Goal: Find specific page/section: Find specific page/section

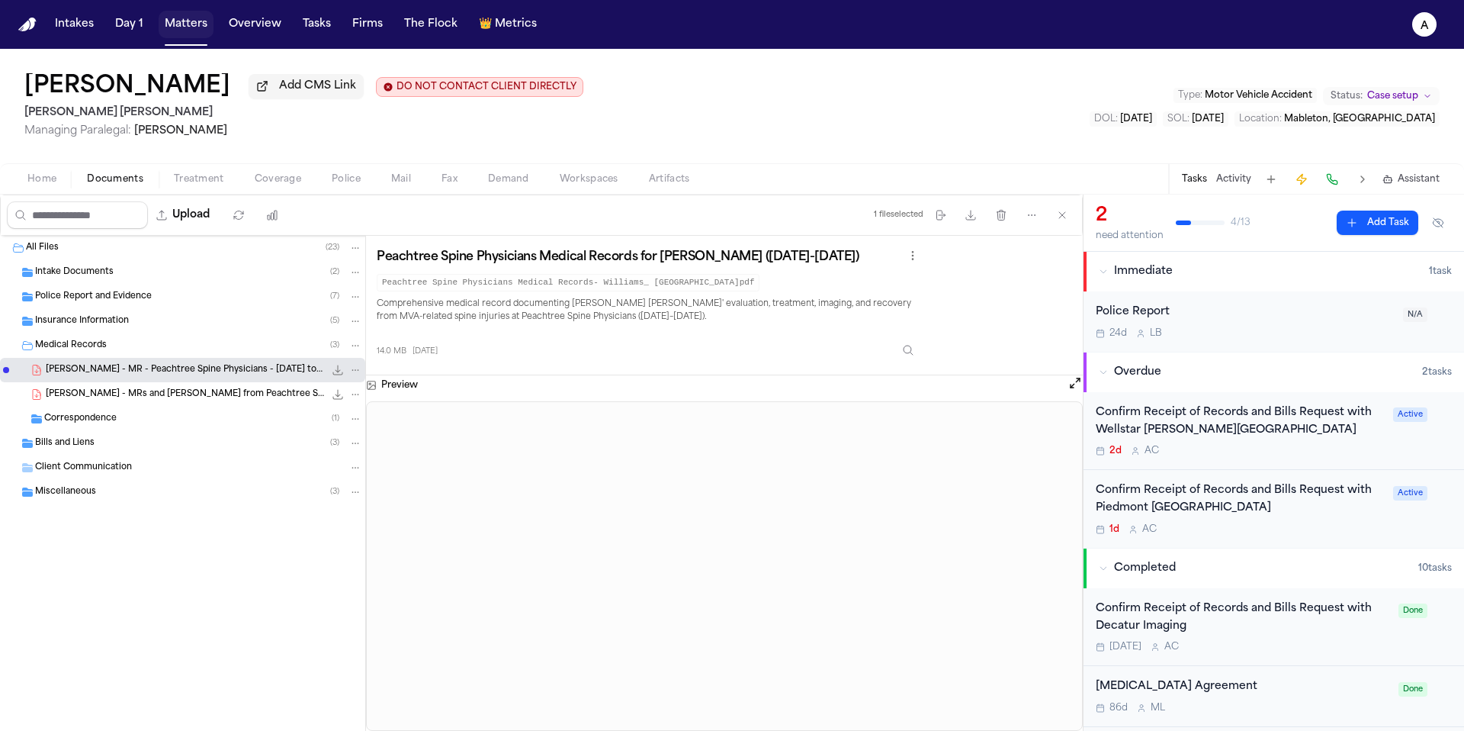
click at [164, 29] on button "Matters" at bounding box center [186, 24] width 55 height 27
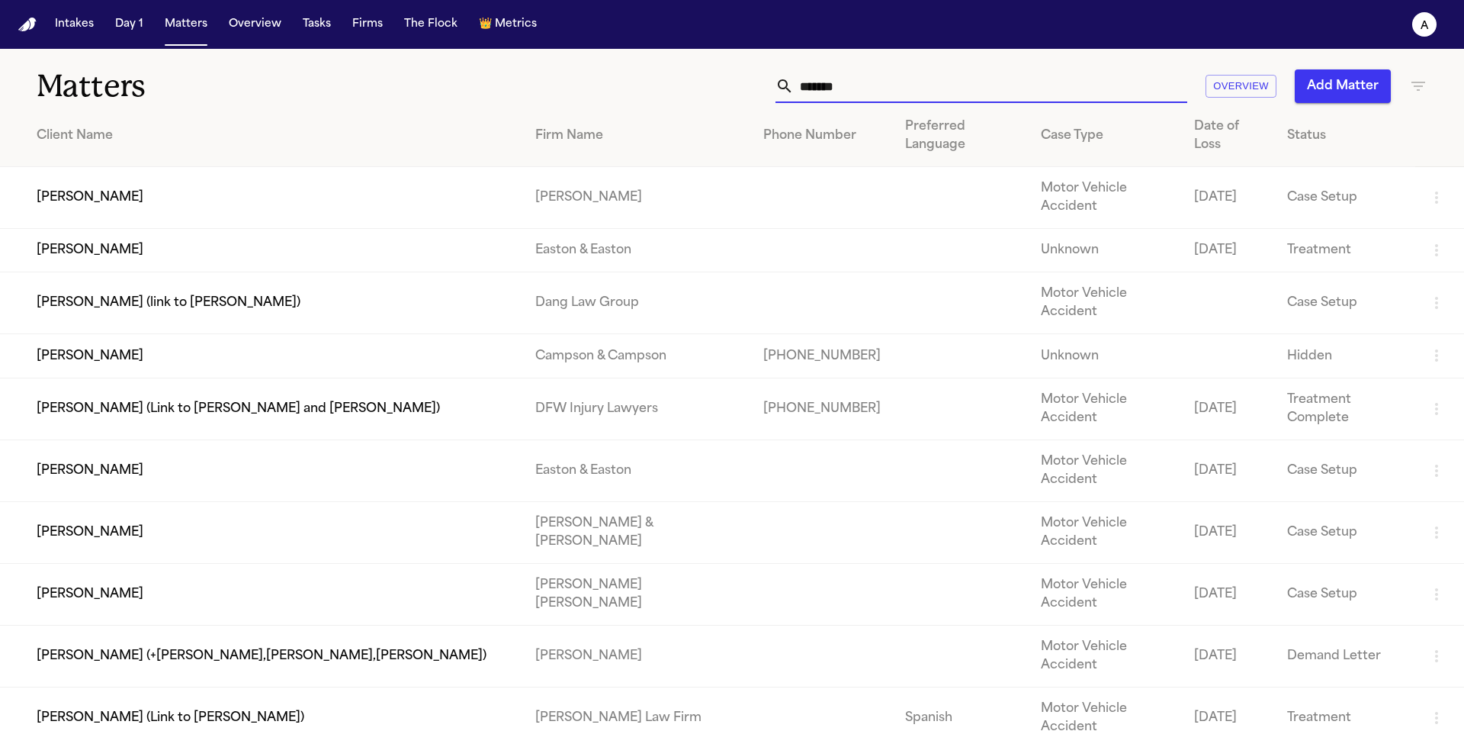
drag, startPoint x: 910, startPoint y: 92, endPoint x: 698, endPoint y: 79, distance: 212.4
click at [698, 79] on div "****** Overview Add Matter" at bounding box center [935, 86] width 986 height 34
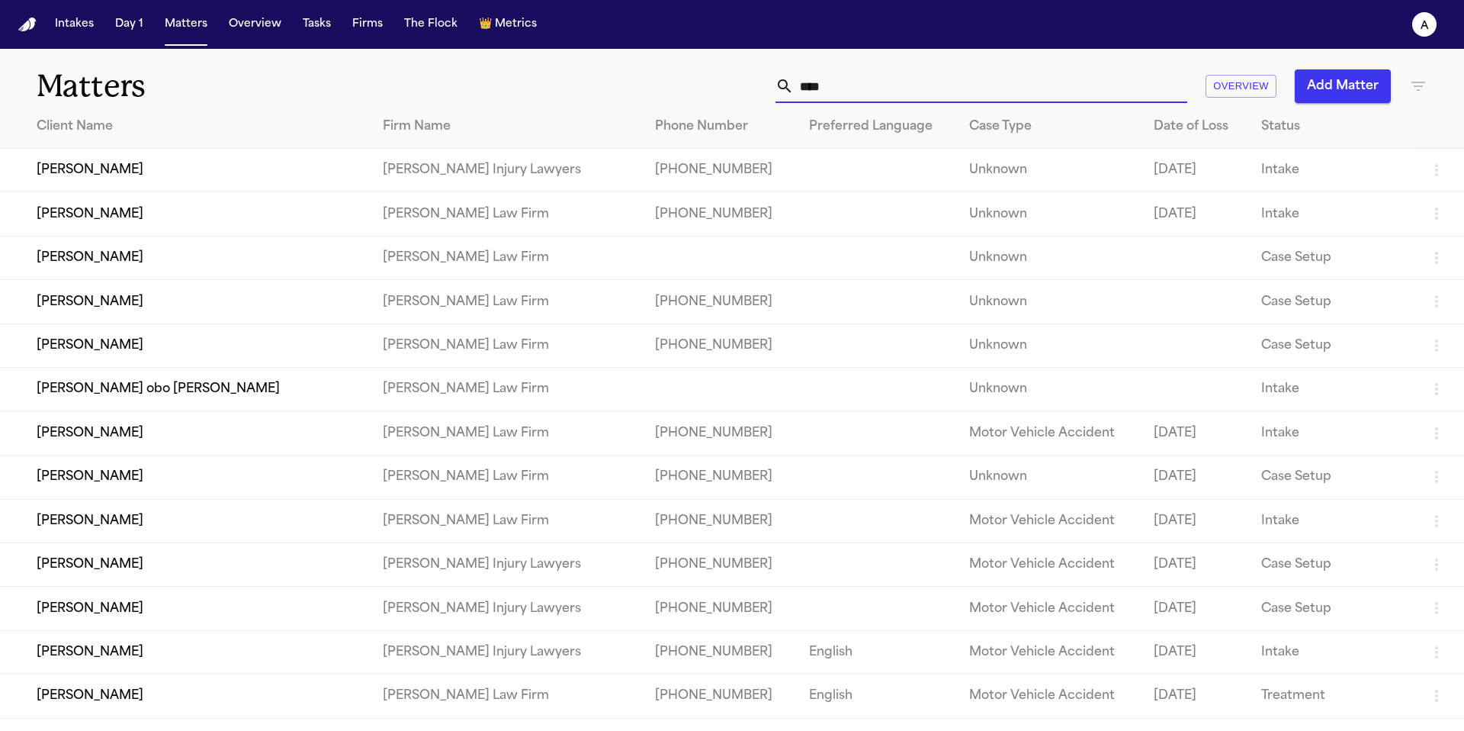
type input "***"
click at [371, 166] on td "[PERSON_NAME]" at bounding box center [185, 170] width 371 height 43
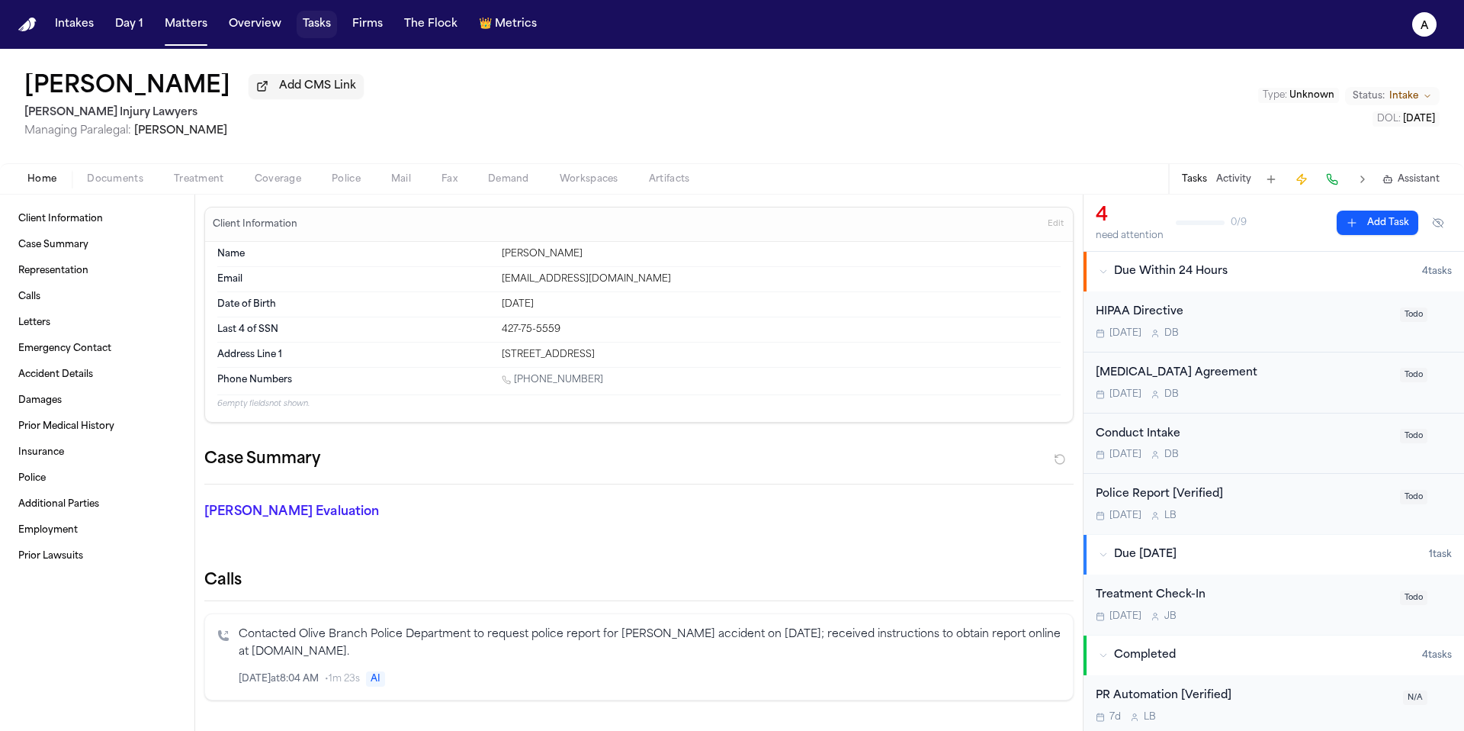
click at [307, 24] on button "Tasks" at bounding box center [317, 24] width 40 height 27
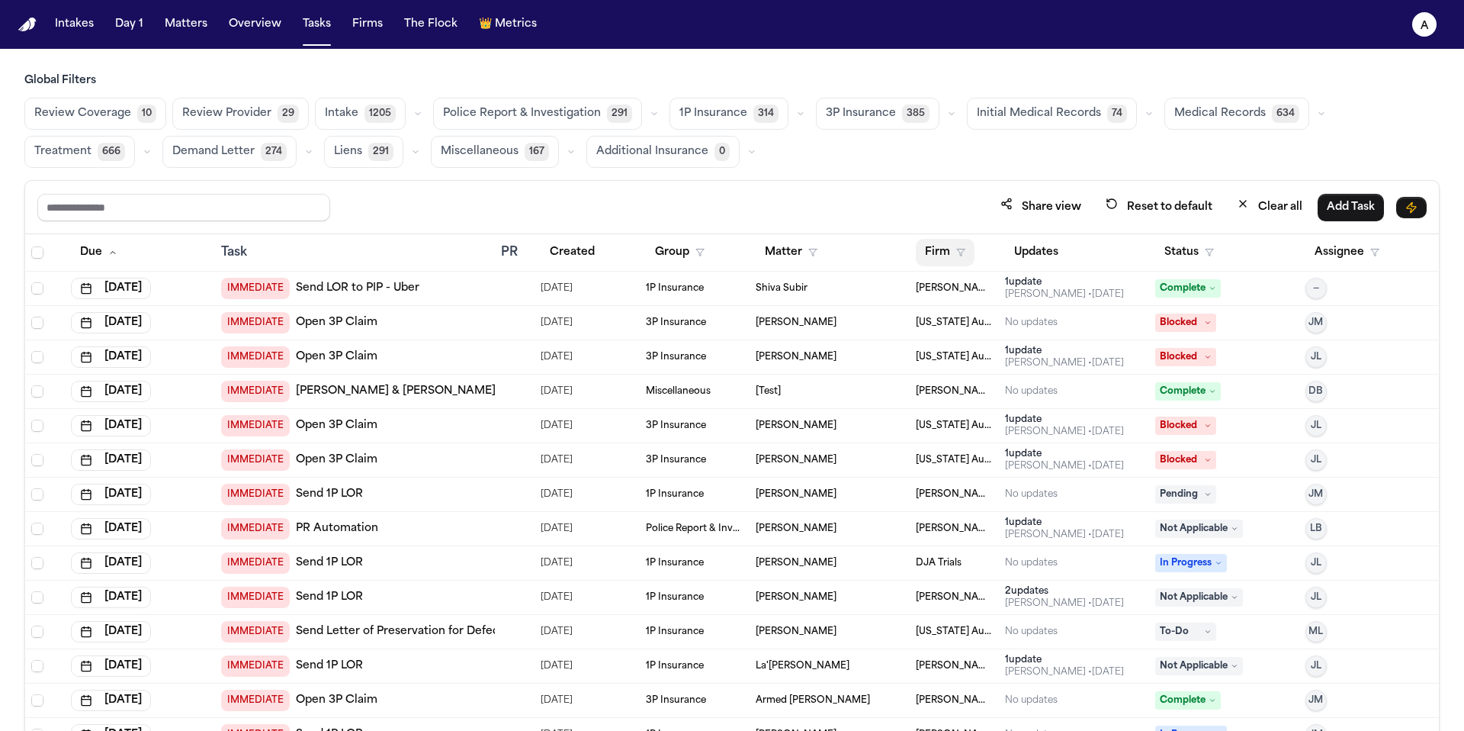
click at [935, 252] on button "Firm" at bounding box center [945, 252] width 59 height 27
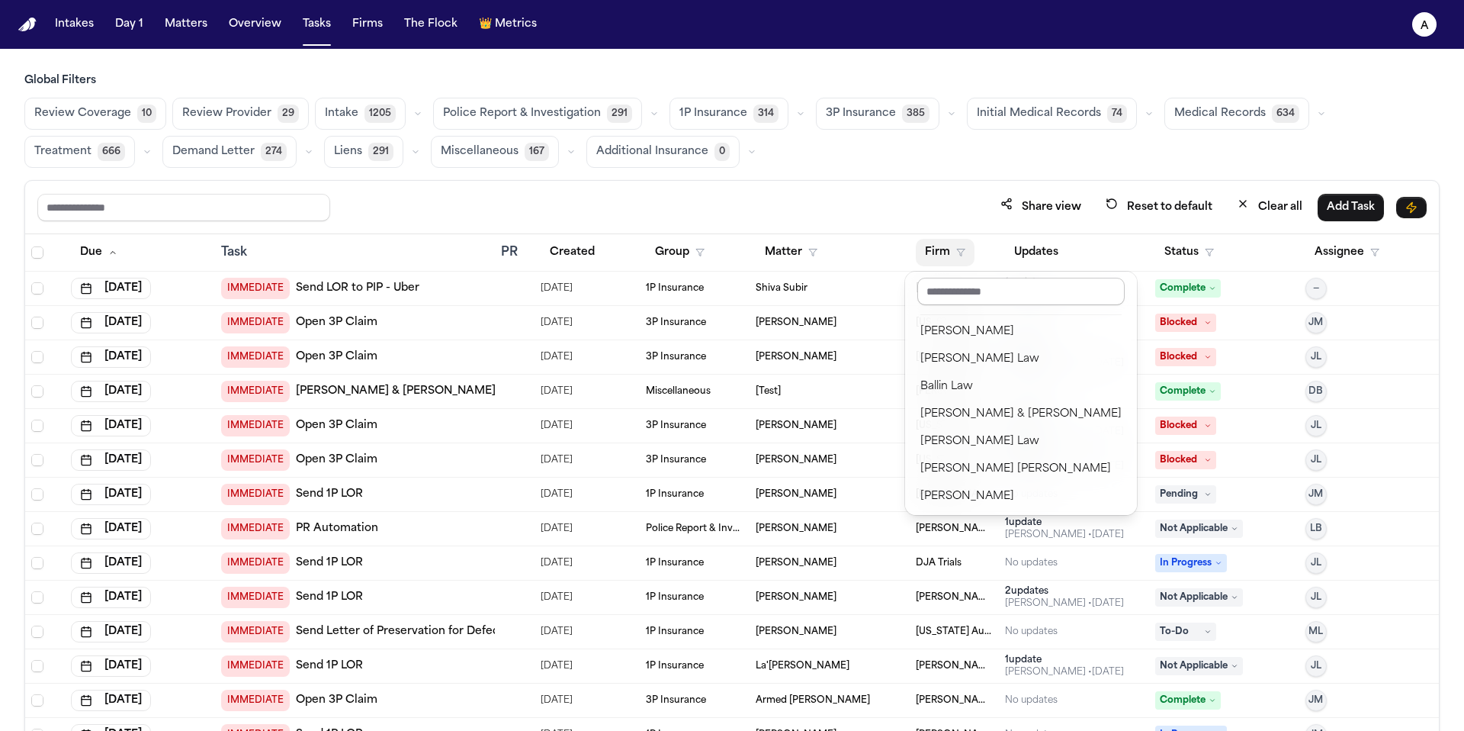
click at [1010, 296] on input "text" at bounding box center [1020, 291] width 207 height 27
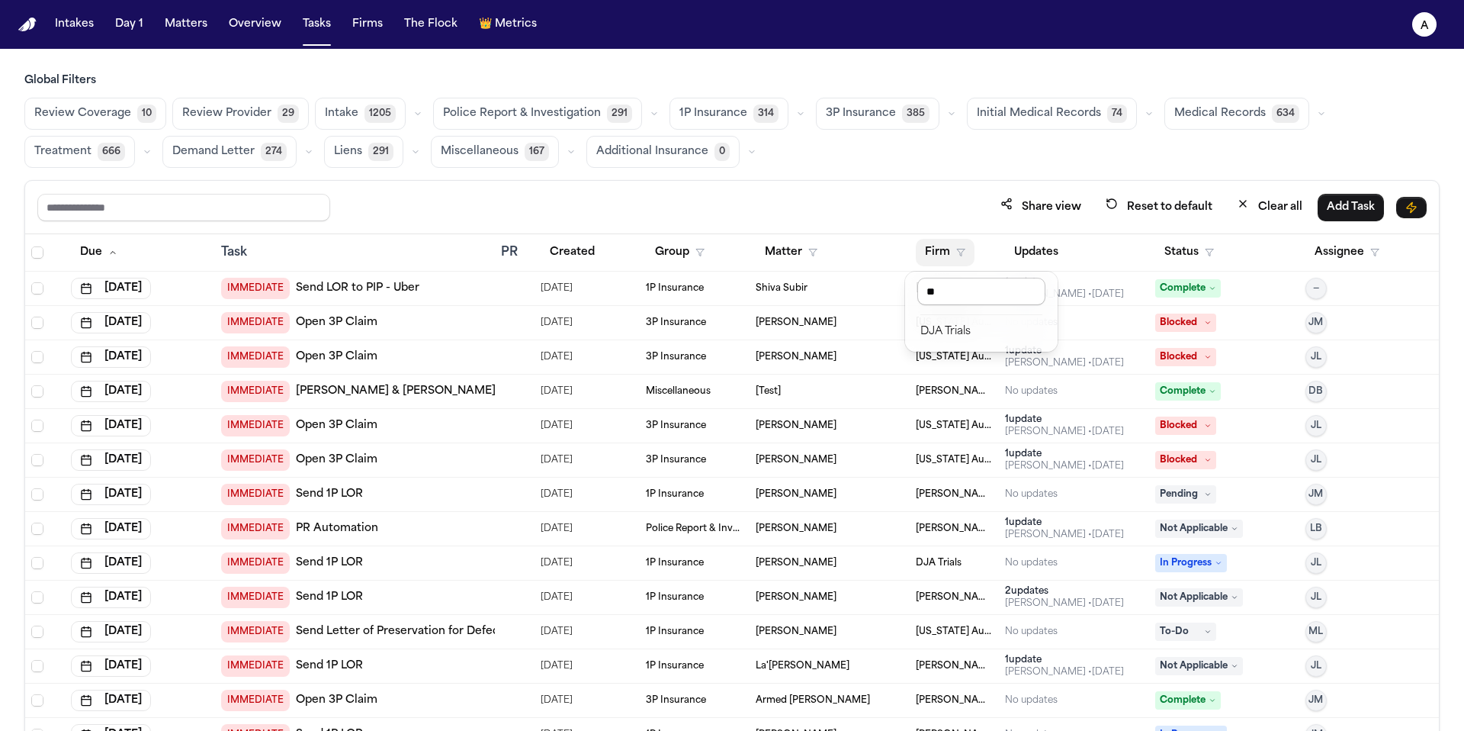
type input "*"
type input "***"
click at [1015, 329] on div "[PERSON_NAME] Law Firm" at bounding box center [993, 332] width 146 height 18
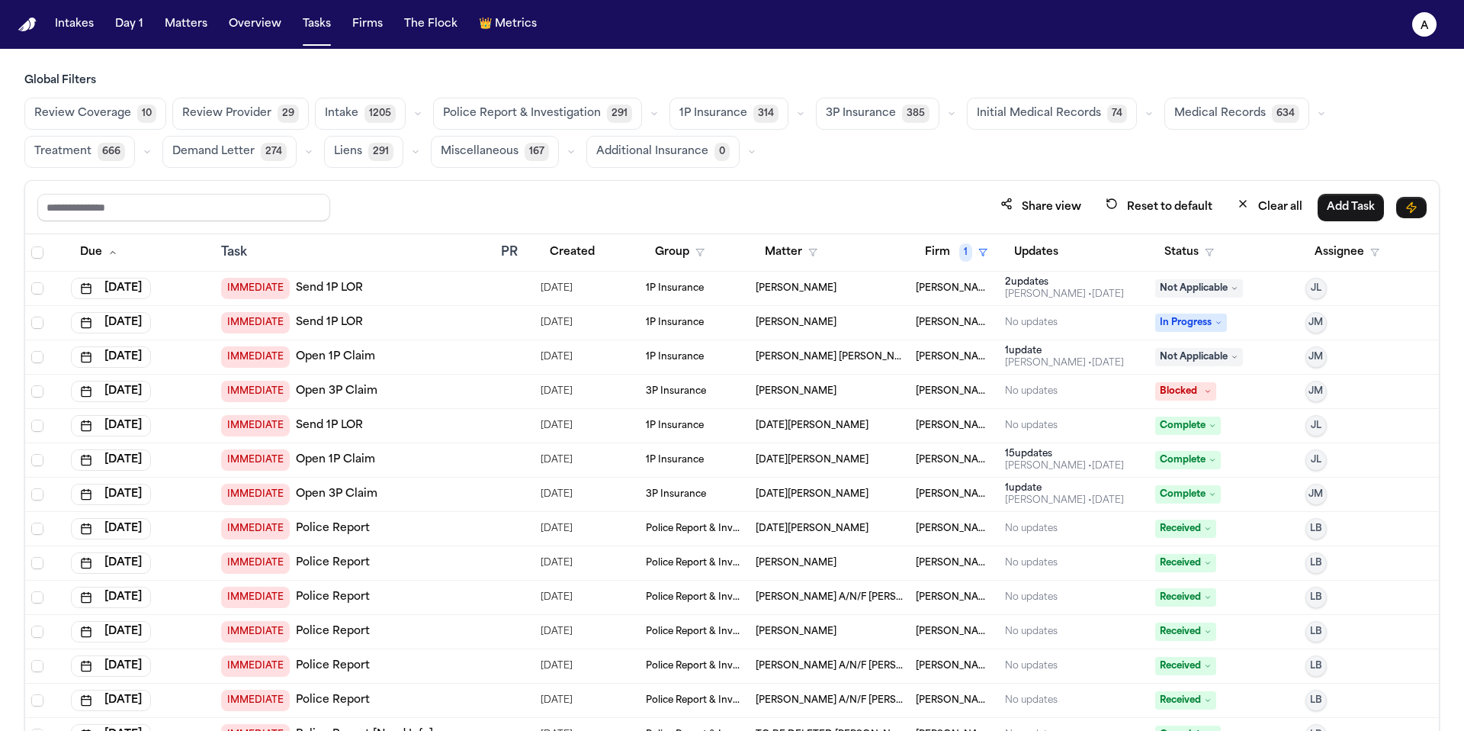
click at [1182, 107] on span "Medical Records" at bounding box center [1220, 113] width 92 height 15
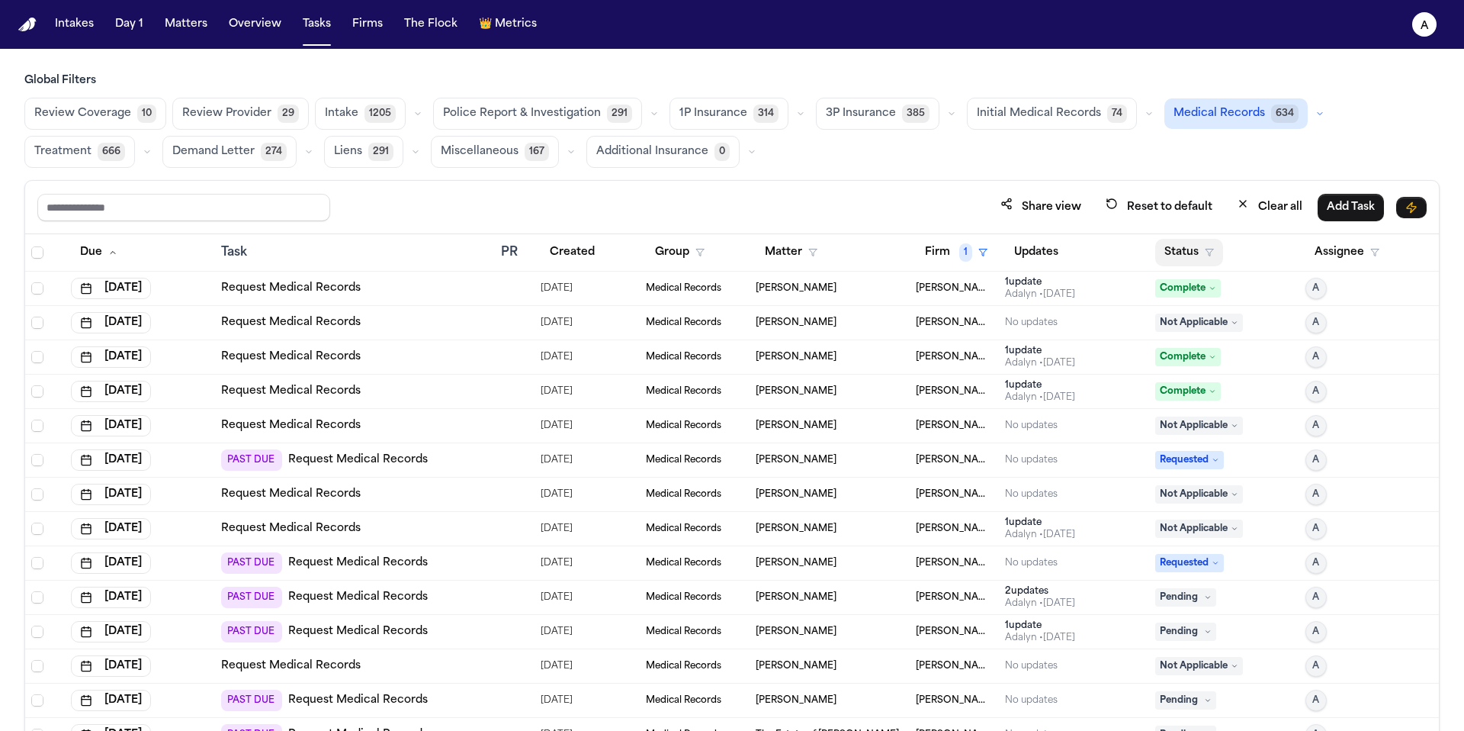
click at [1186, 254] on button "Status" at bounding box center [1189, 252] width 68 height 27
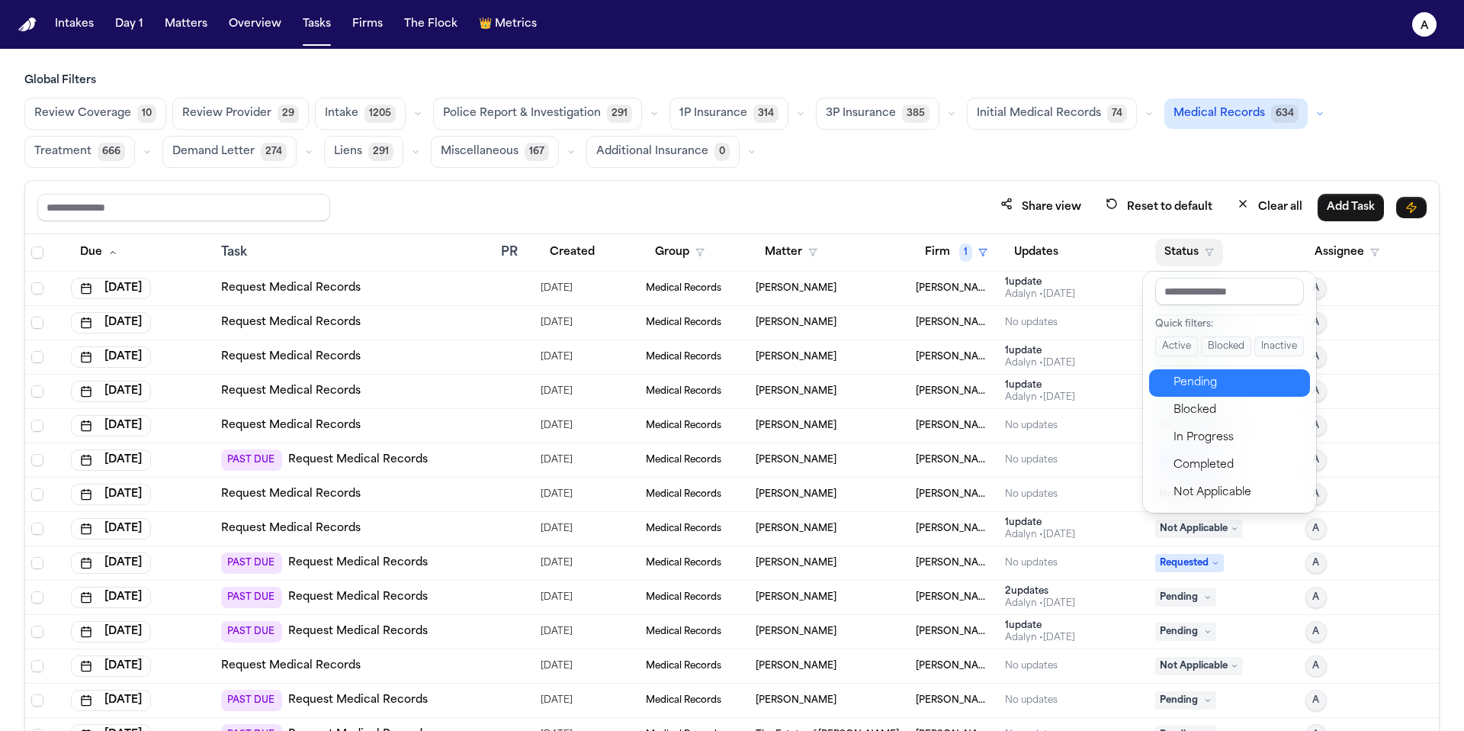
click at [1210, 386] on div "Pending" at bounding box center [1237, 383] width 127 height 18
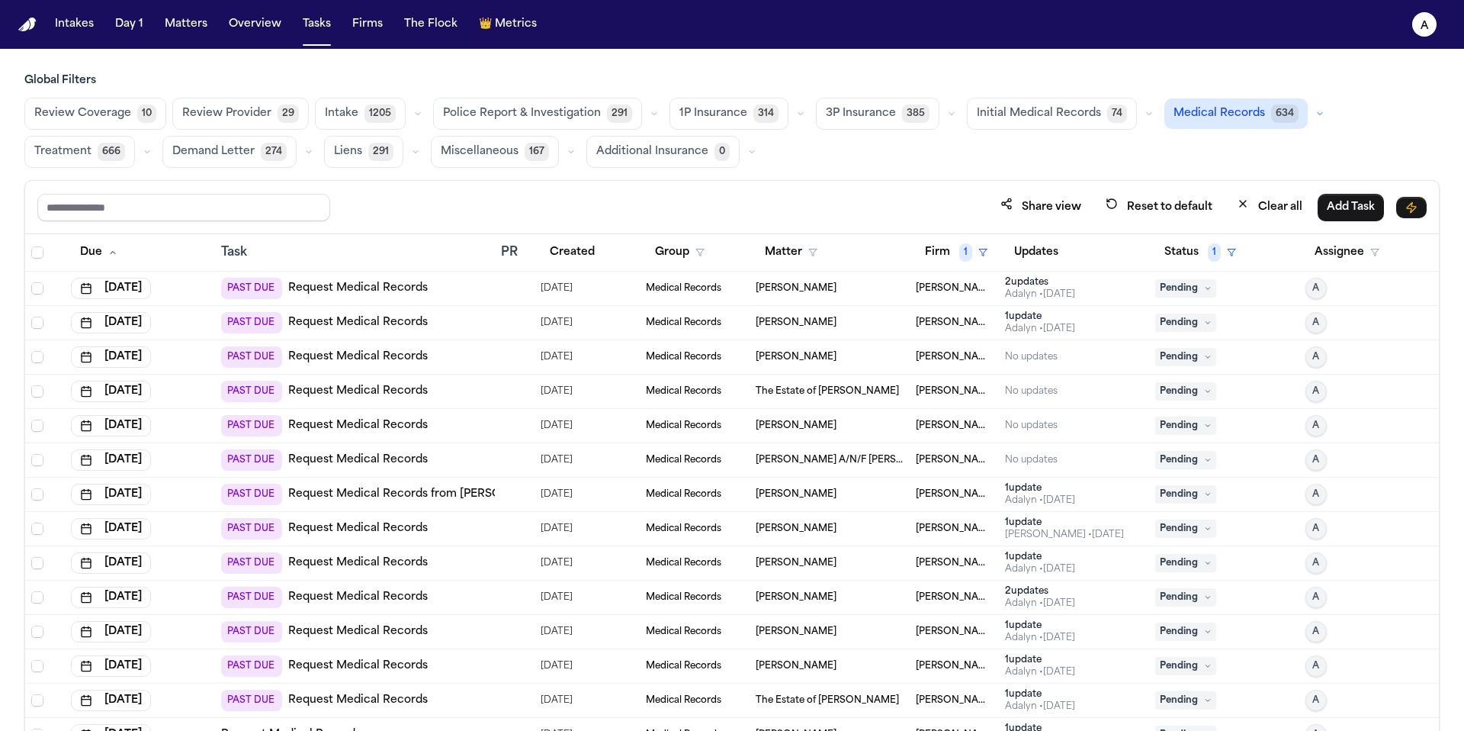
scroll to position [91, 0]
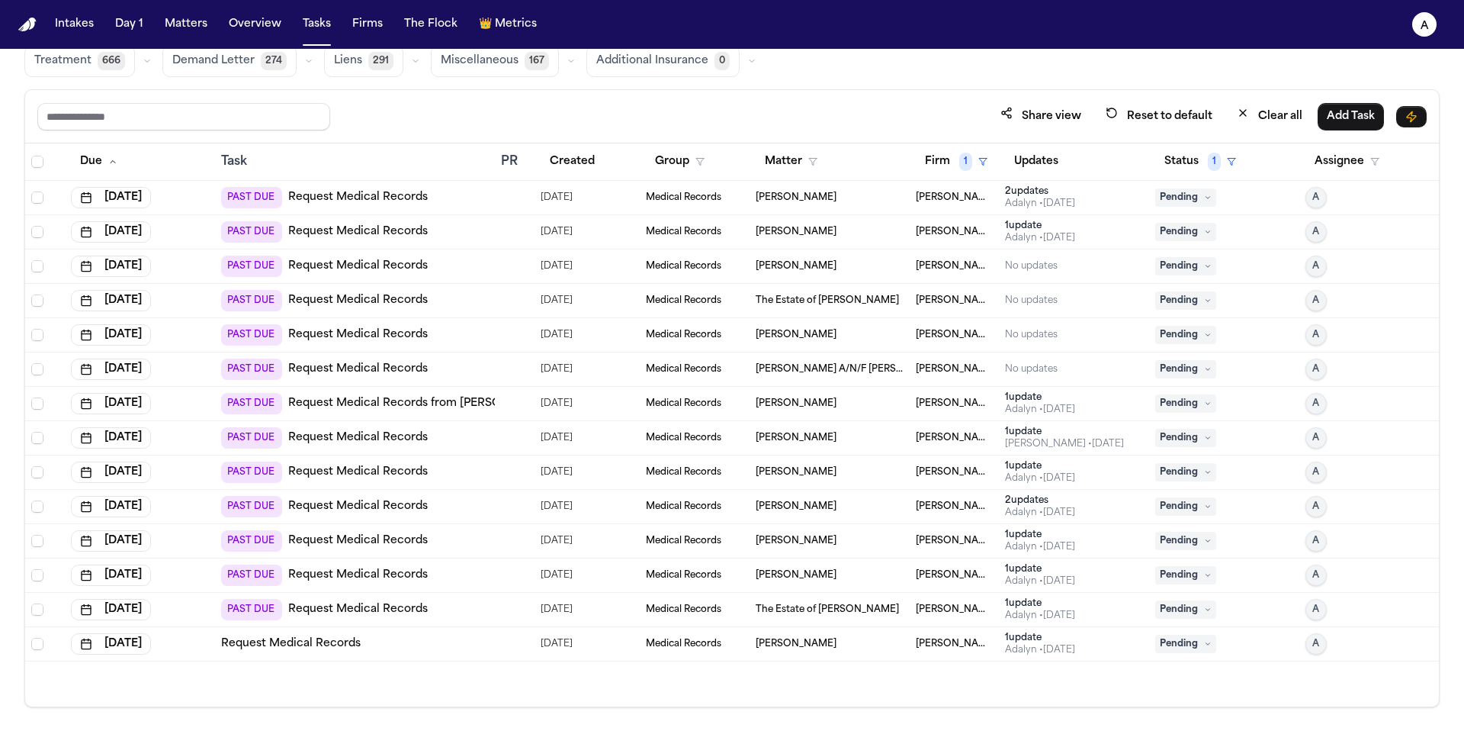
click at [973, 471] on span "[PERSON_NAME] Law Firm" at bounding box center [955, 472] width 78 height 12
click at [609, 111] on div "Share view Reset to default Clear all Add Task" at bounding box center [731, 116] width 1389 height 28
click at [1088, 412] on div "1 update Adalyn • [DATE]" at bounding box center [1074, 403] width 138 height 24
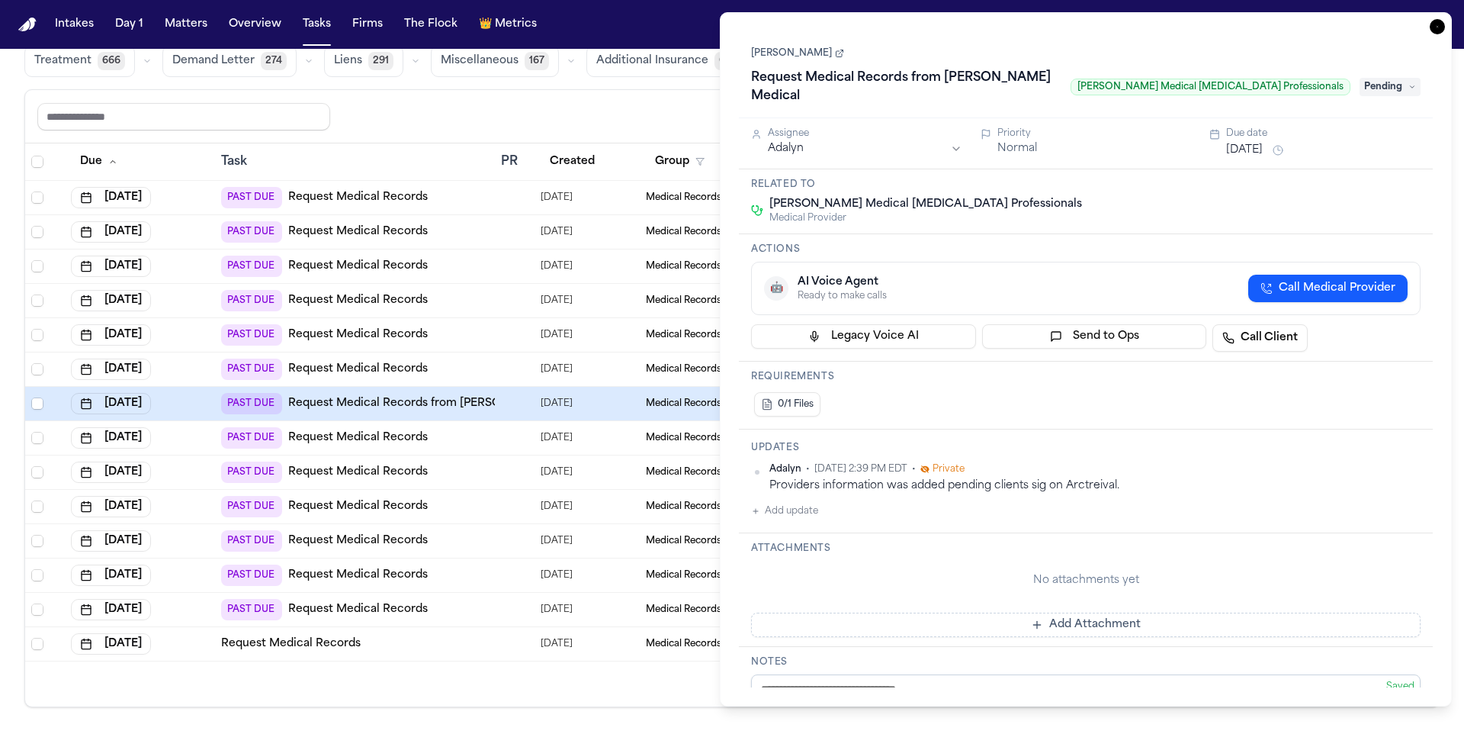
click at [621, 128] on div "Share view Reset to default Clear all Add Task" at bounding box center [731, 116] width 1389 height 28
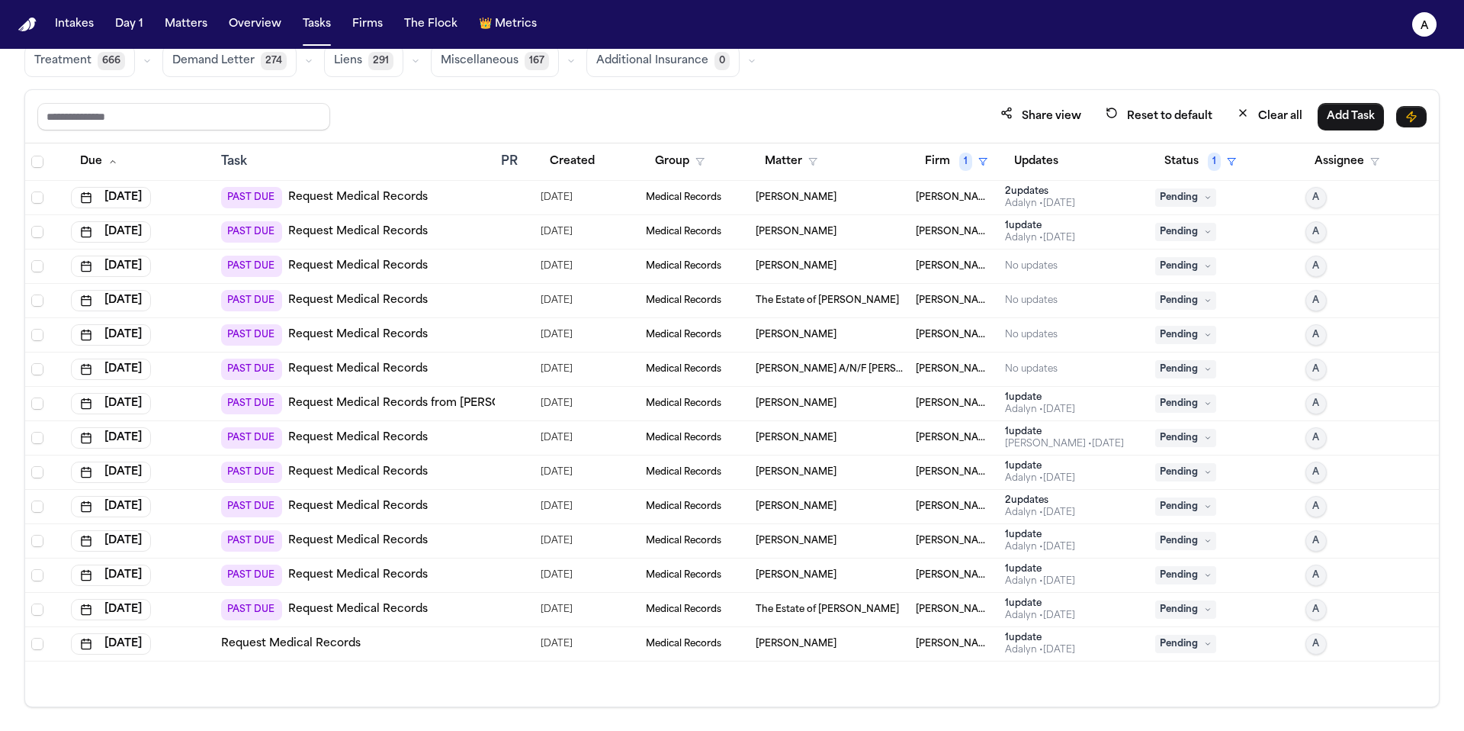
click at [1078, 367] on div "No updates" at bounding box center [1074, 369] width 138 height 12
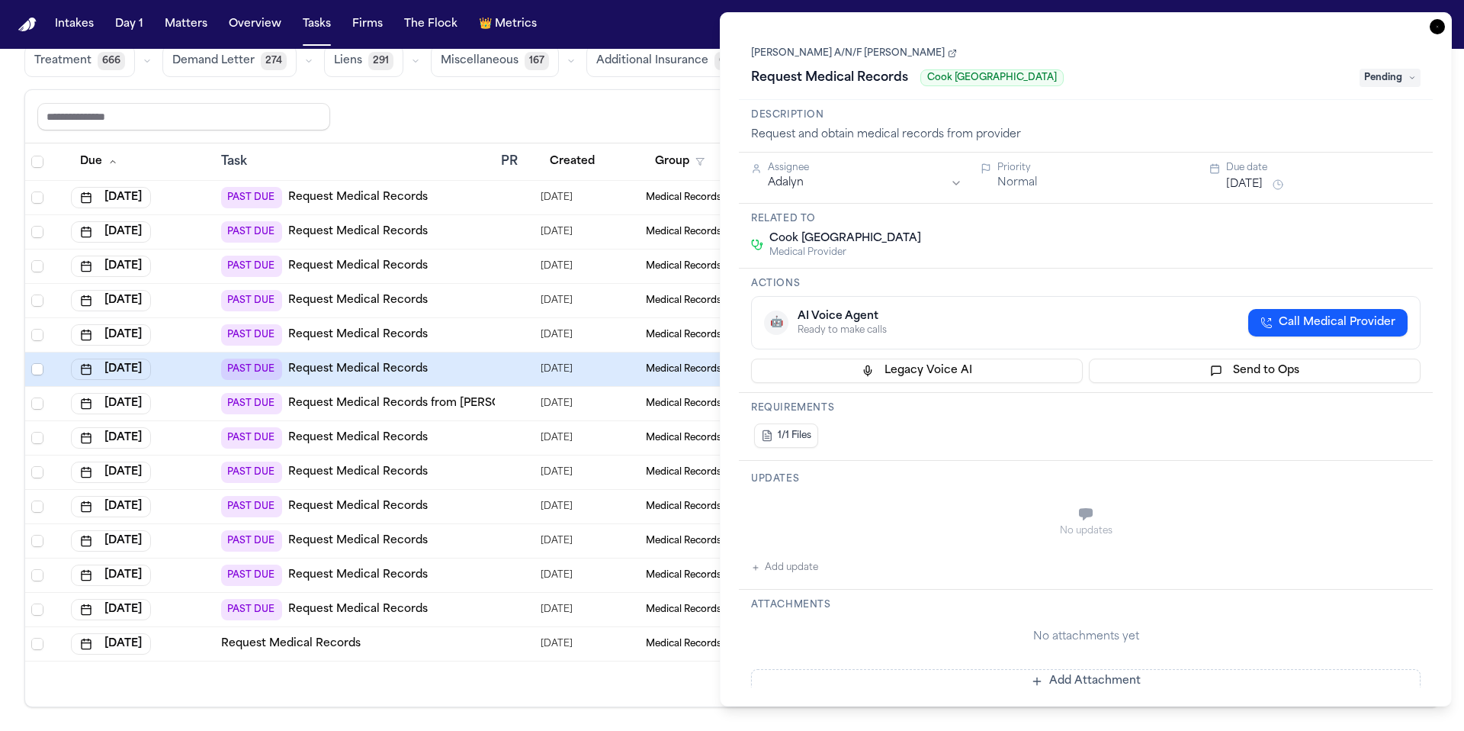
click at [677, 95] on div "Share view Reset to default Clear all Add Task" at bounding box center [732, 116] width 1414 height 53
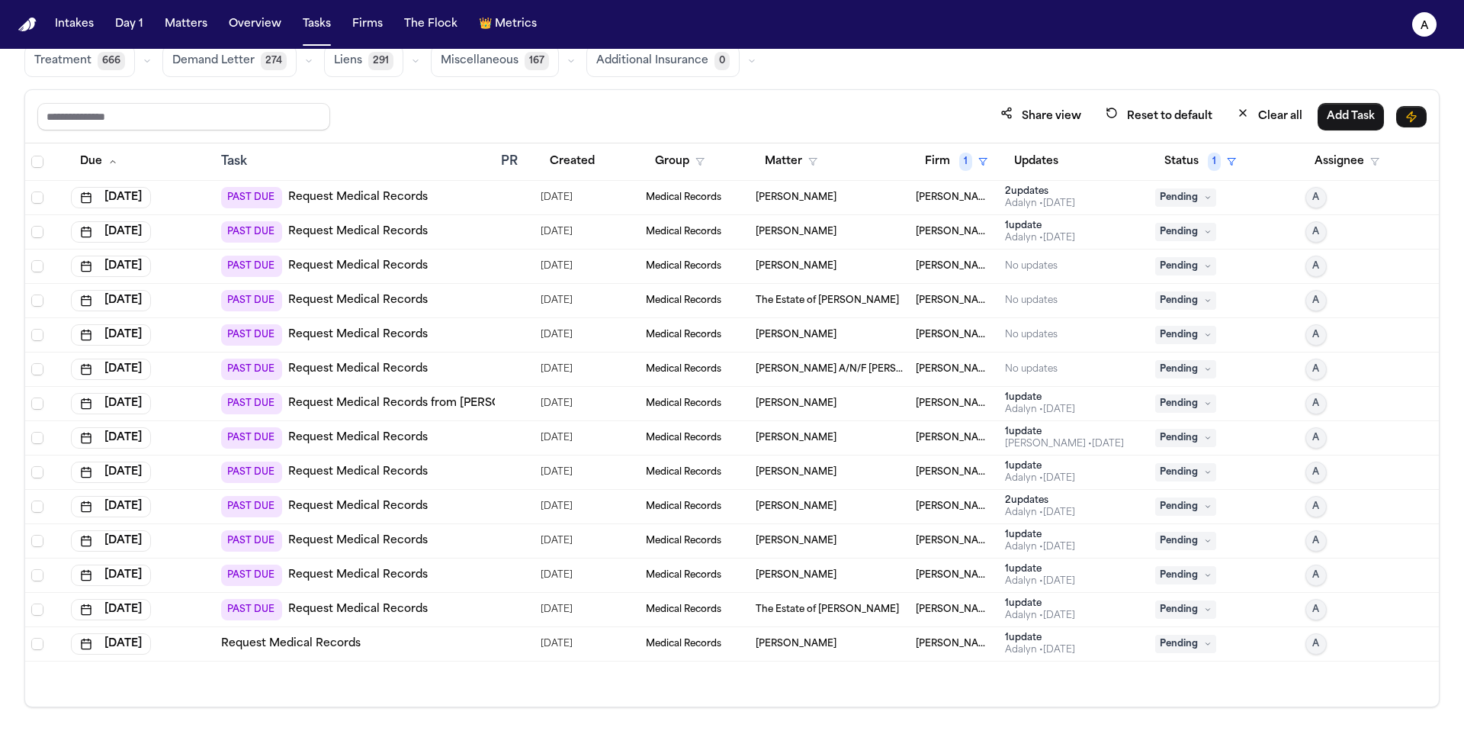
click at [1072, 267] on div "No updates" at bounding box center [1074, 266] width 138 height 12
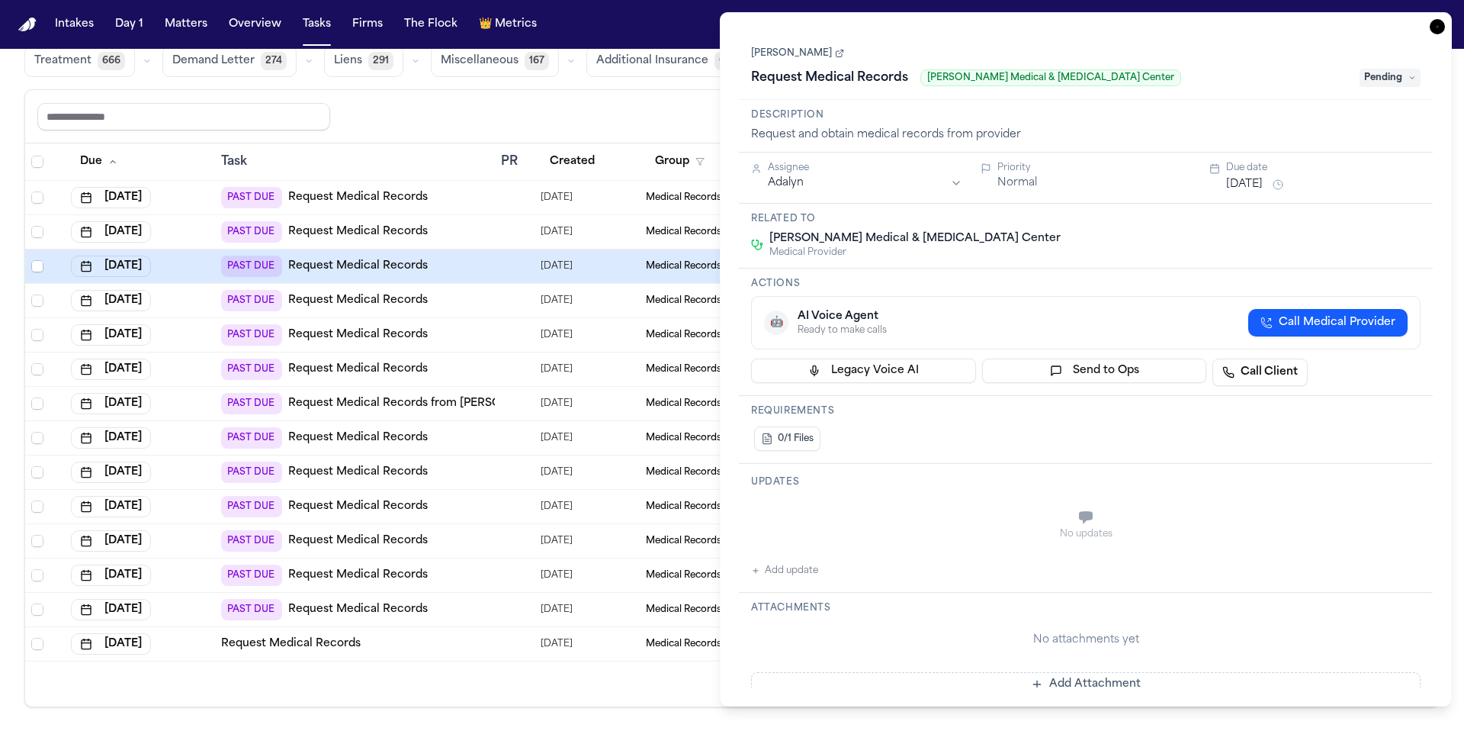
click at [687, 119] on div "Share view Reset to default Clear all Add Task" at bounding box center [731, 116] width 1389 height 28
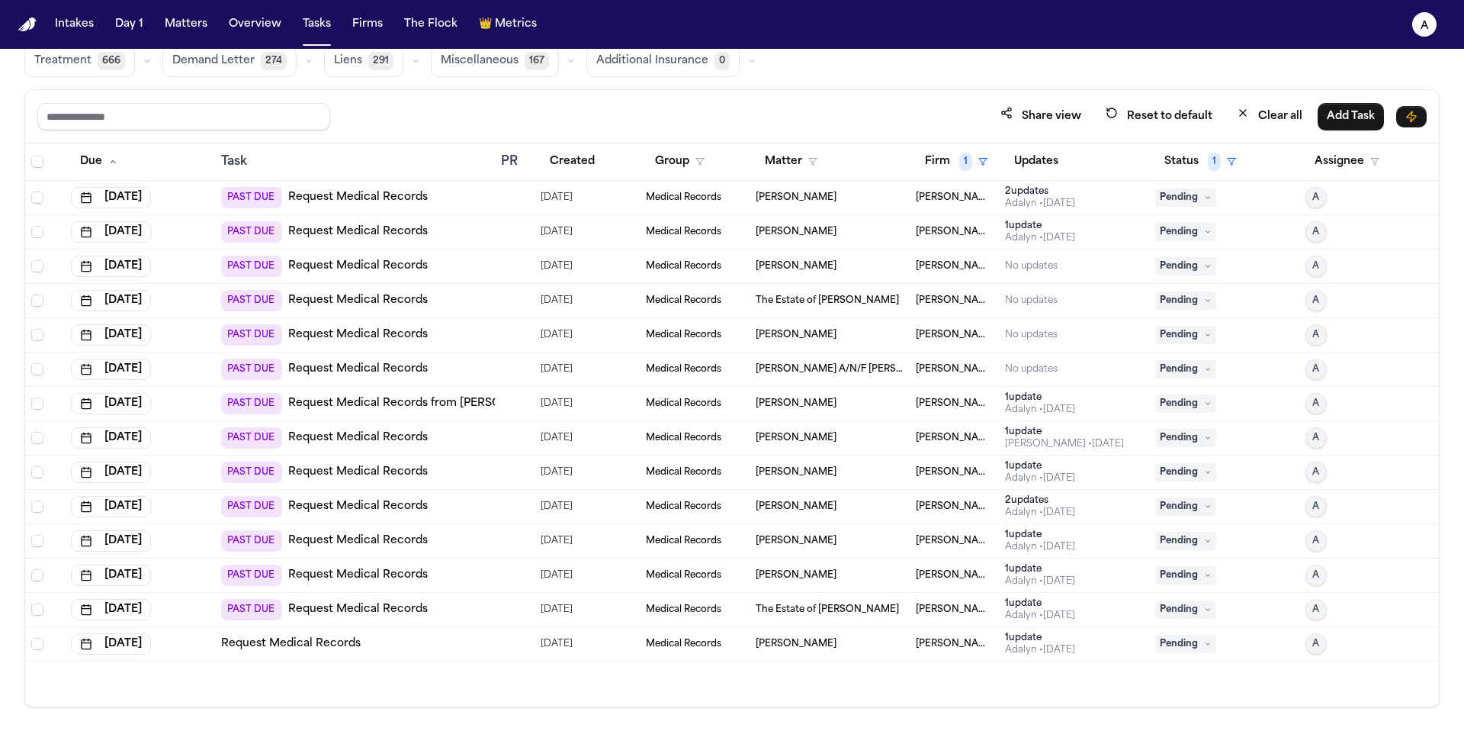
click at [1042, 398] on div "1 update" at bounding box center [1040, 397] width 70 height 12
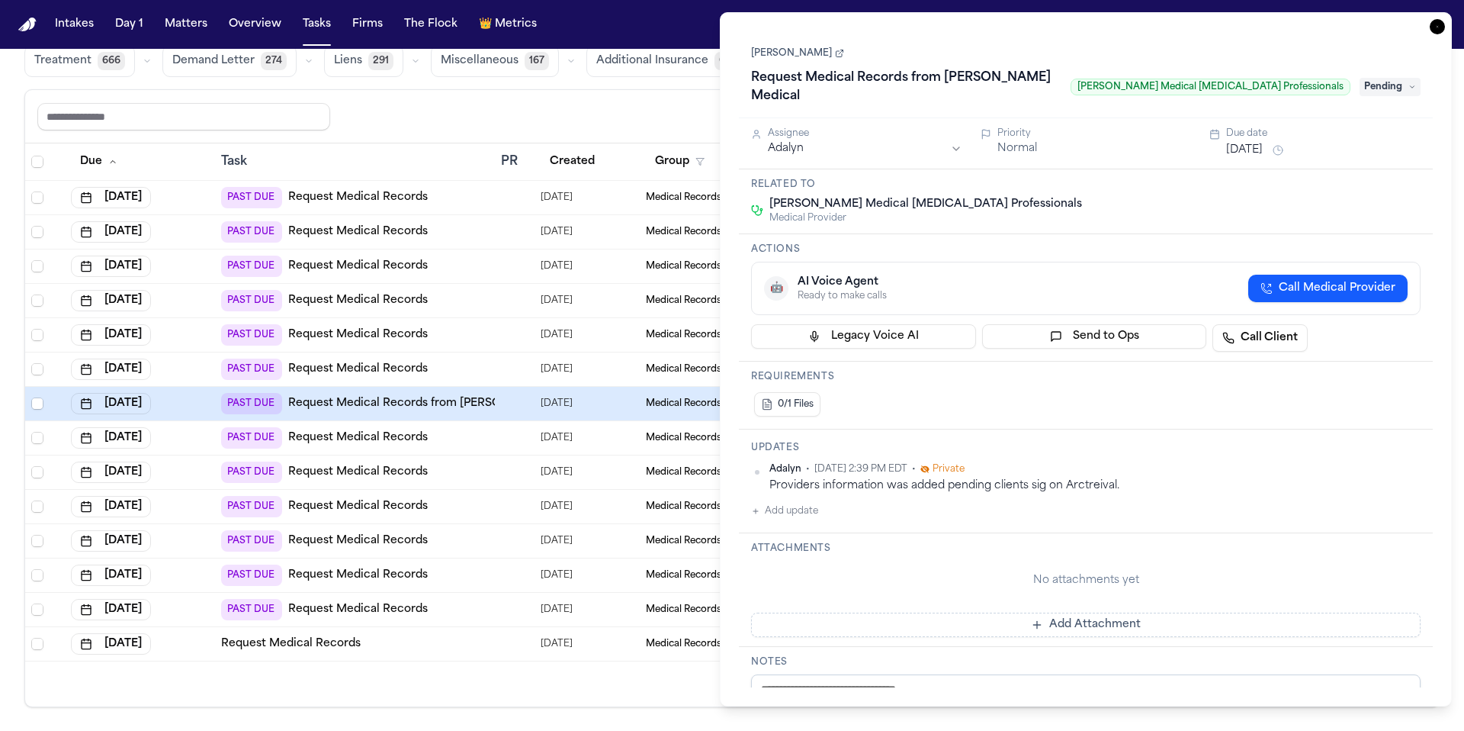
click at [650, 116] on div "Share view Reset to default Clear all Add Task" at bounding box center [731, 116] width 1389 height 28
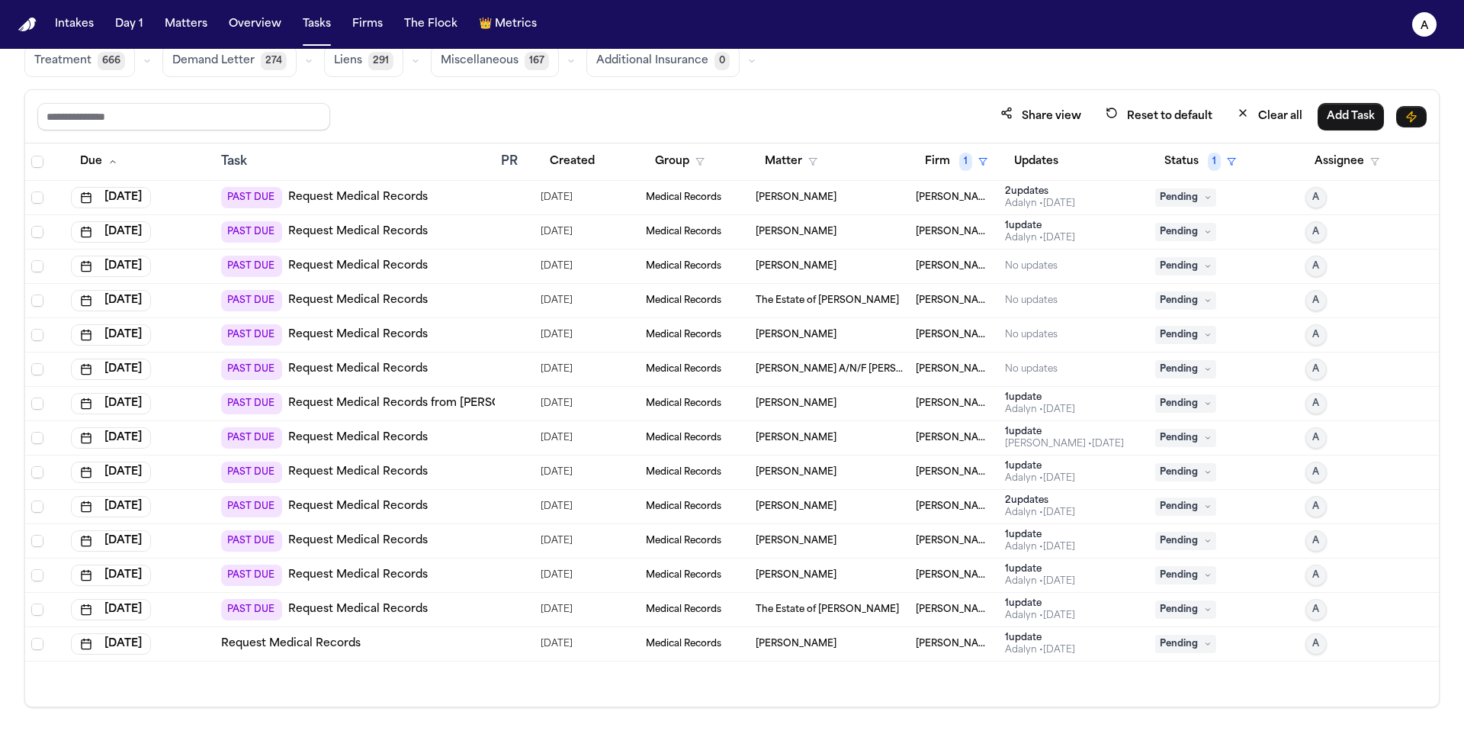
click at [1075, 578] on div "[PERSON_NAME] • [DATE]" at bounding box center [1040, 581] width 70 height 12
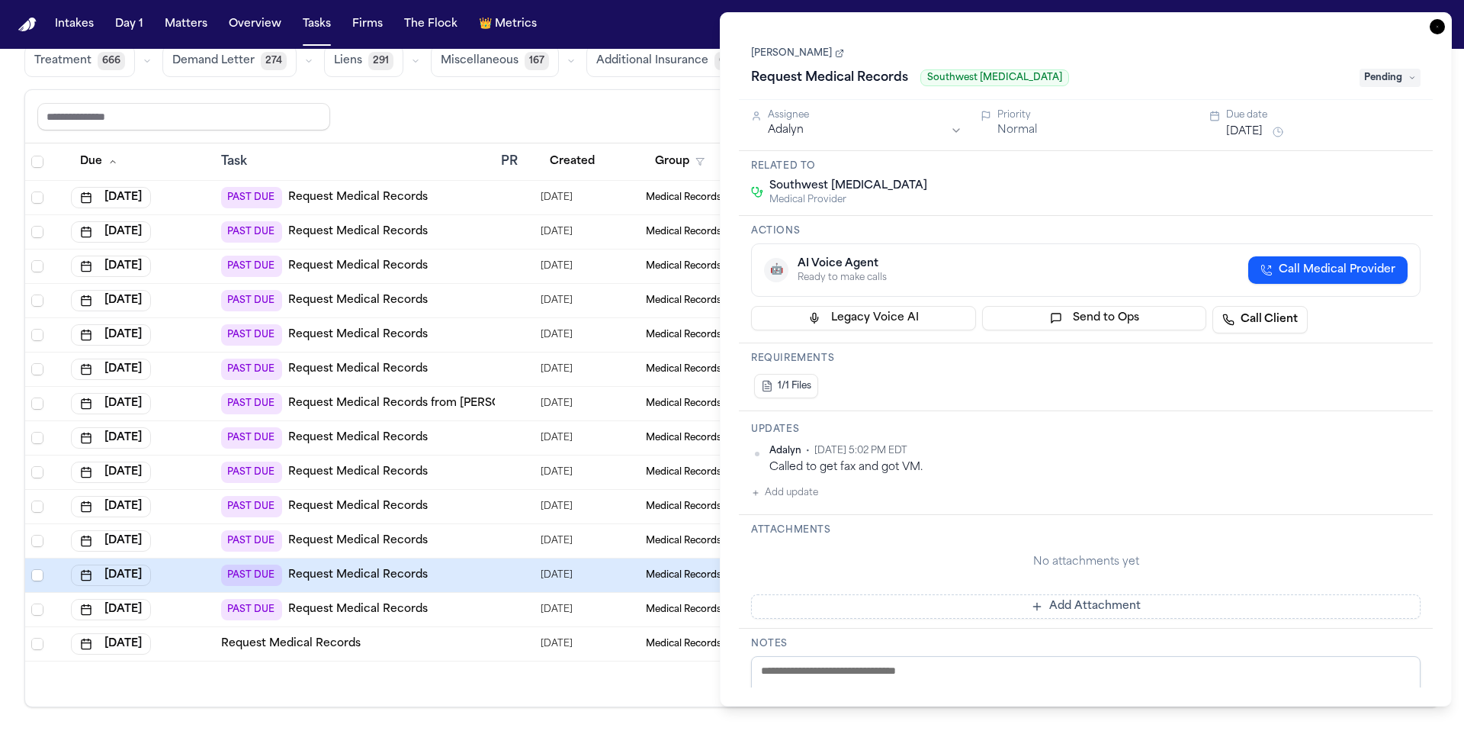
click at [691, 116] on div "Share view Reset to default Clear all Add Task" at bounding box center [731, 116] width 1389 height 28
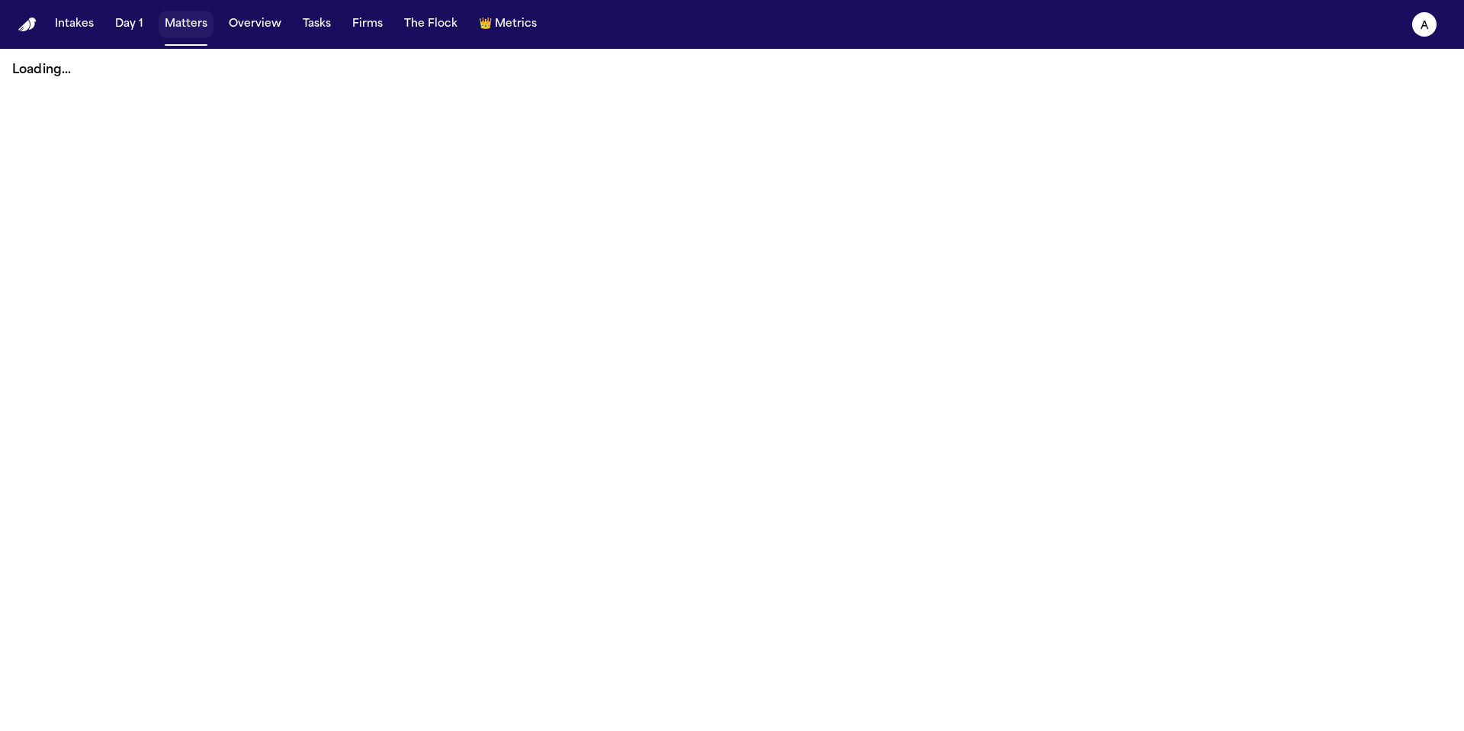
click at [182, 27] on button "Matters" at bounding box center [186, 24] width 55 height 27
click at [313, 32] on button "Tasks" at bounding box center [317, 24] width 40 height 27
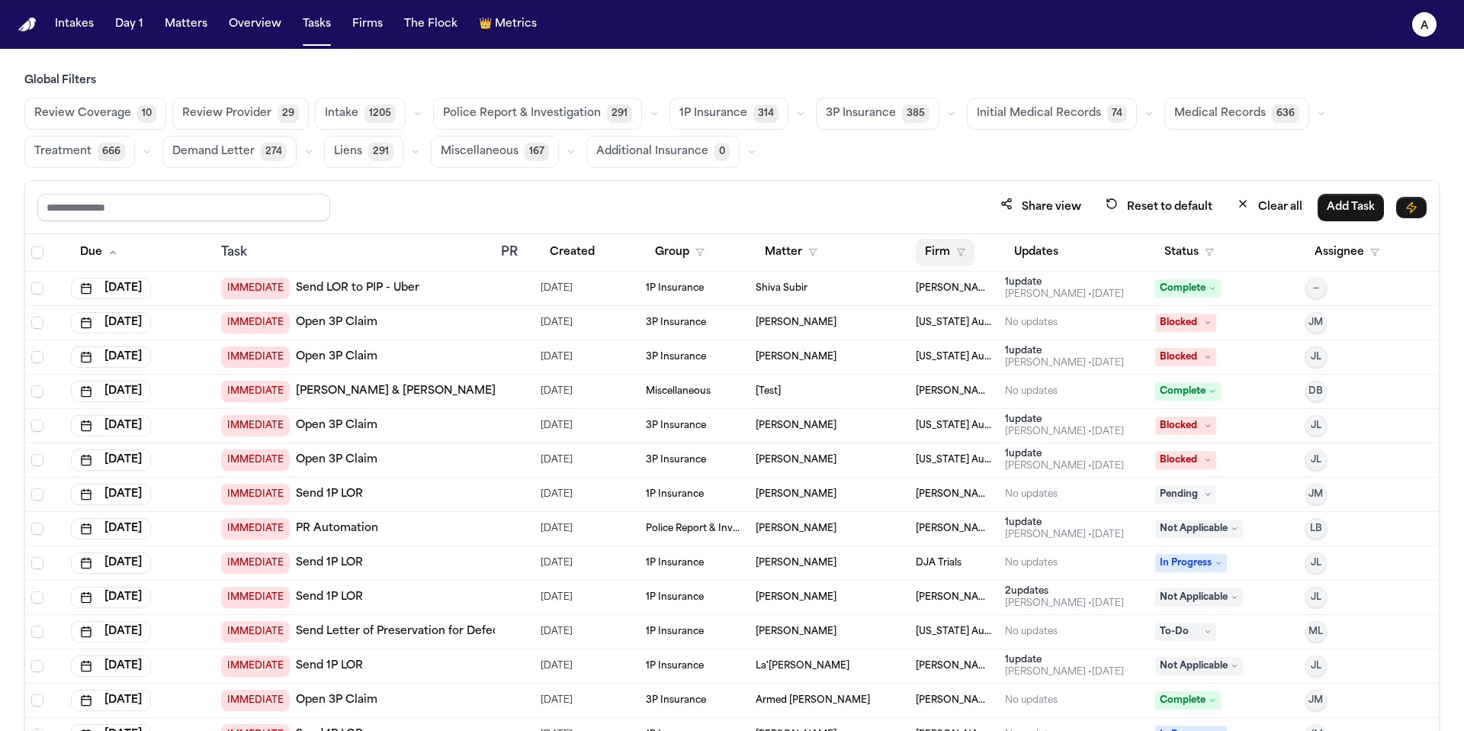
click at [956, 254] on icon "button" at bounding box center [960, 252] width 9 height 9
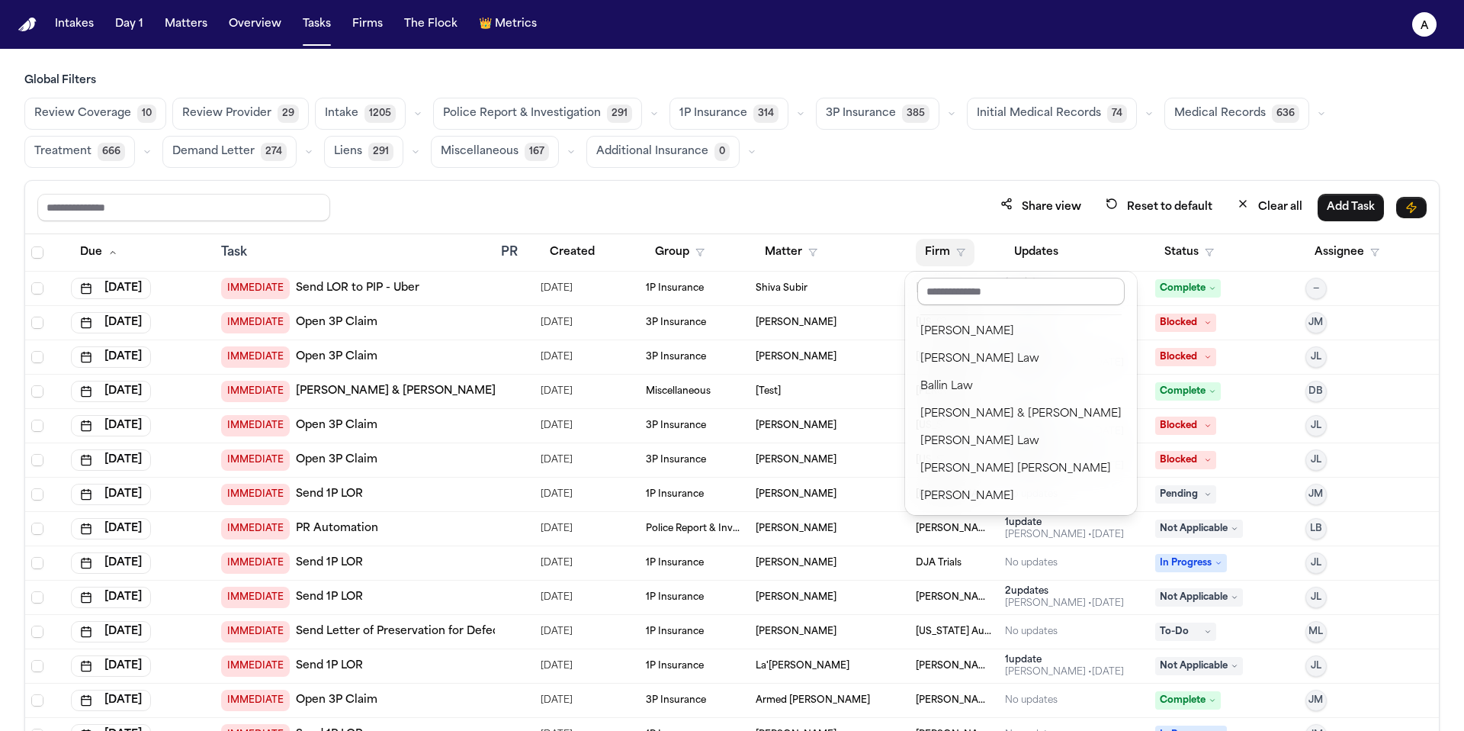
click at [996, 291] on input "text" at bounding box center [1020, 291] width 207 height 27
type input "*"
click at [994, 471] on div "[PERSON_NAME]" at bounding box center [1007, 469] width 175 height 18
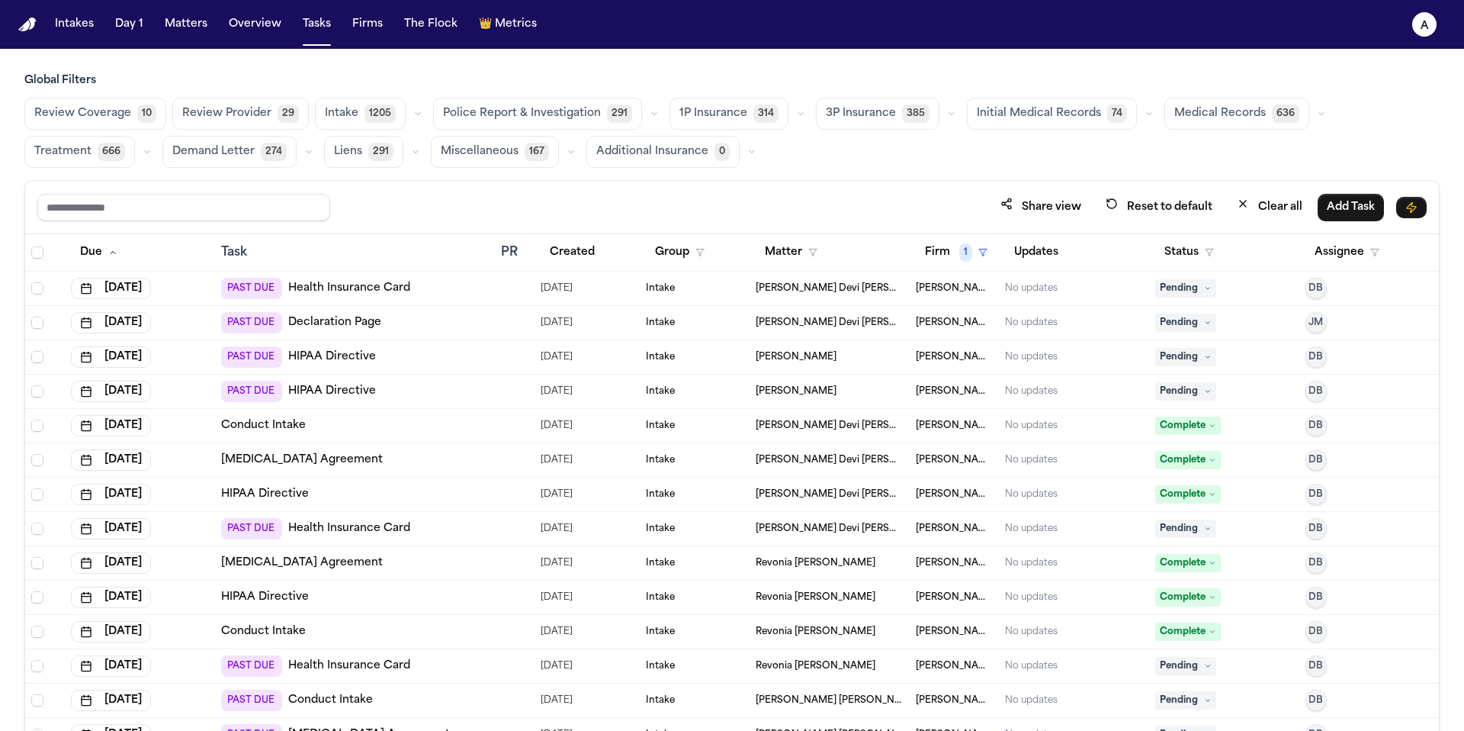
click at [1182, 246] on button "Status" at bounding box center [1189, 252] width 68 height 27
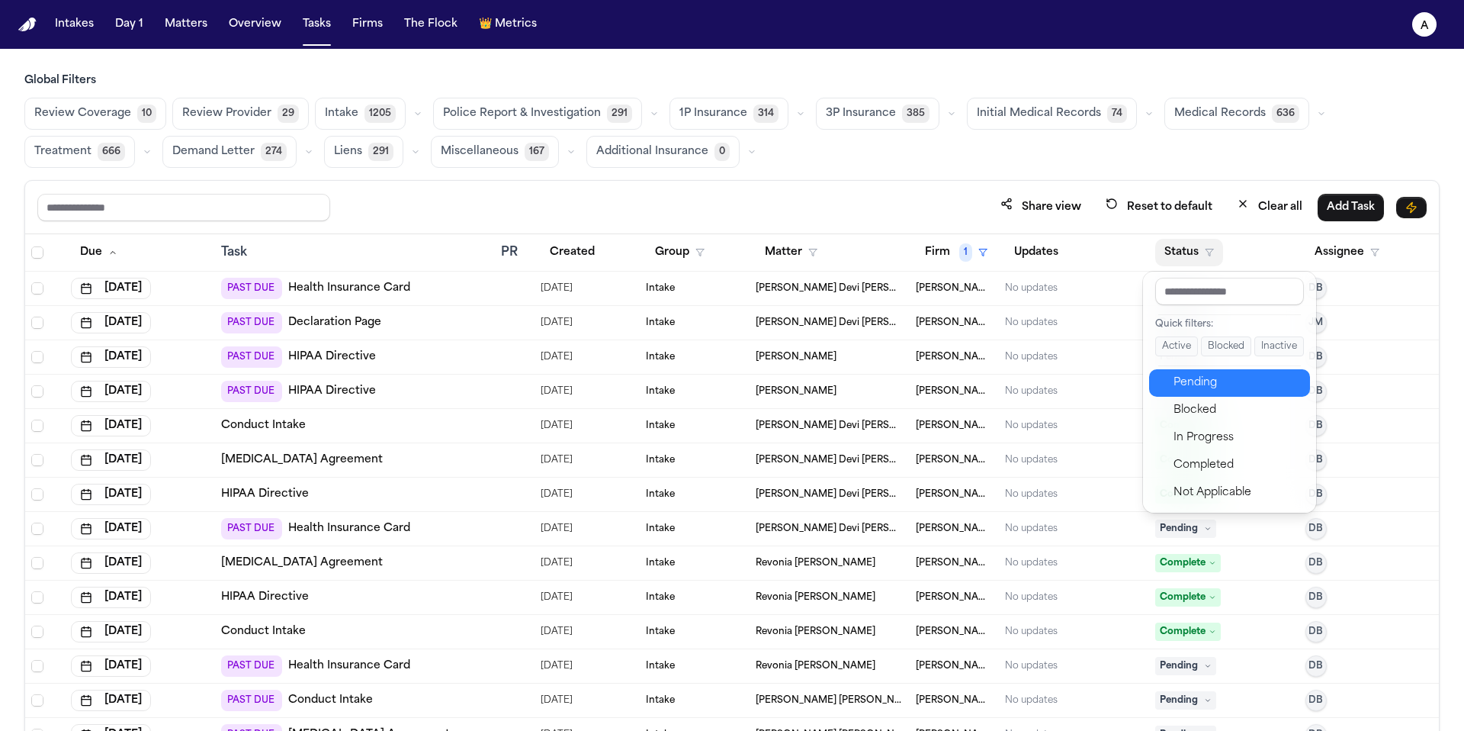
click at [1208, 385] on div "Pending" at bounding box center [1237, 383] width 127 height 18
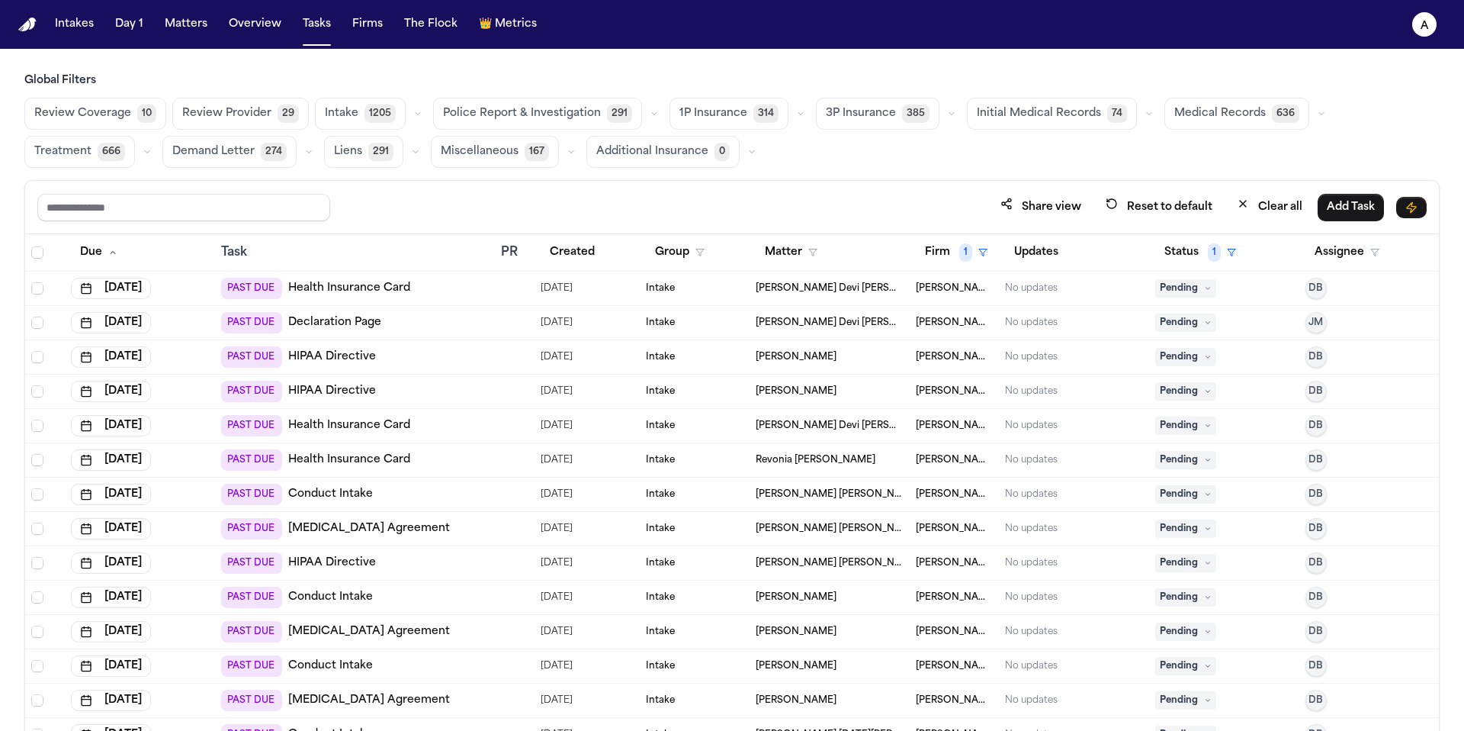
click at [1229, 116] on span "Medical Records" at bounding box center [1220, 113] width 92 height 15
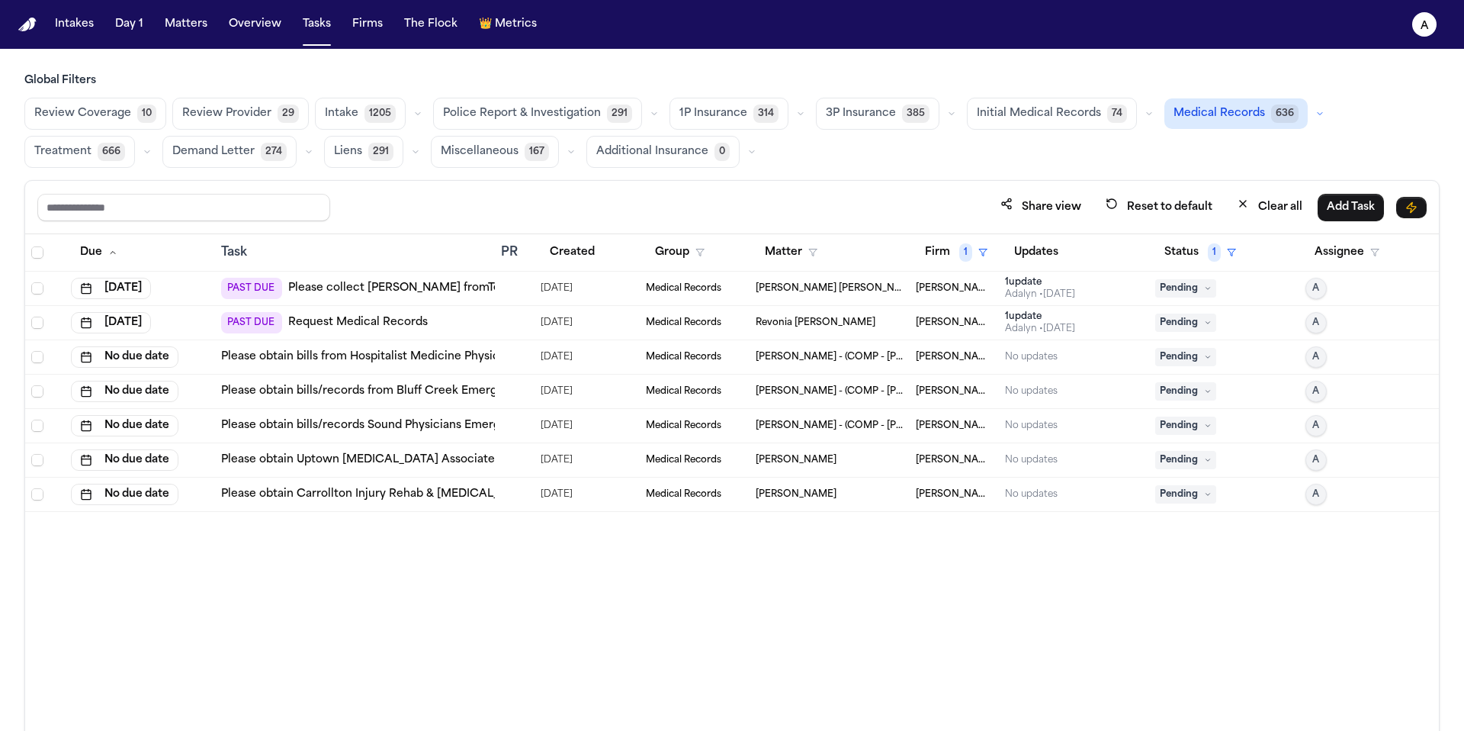
click at [1045, 330] on div "Adalyn • 3d ago" at bounding box center [1040, 329] width 70 height 12
click at [341, 578] on div "Due Task PR Created Group Matter Firm 1 Updates Status 1 Assignee Sep 19, 2025 …" at bounding box center [732, 515] width 1414 height 563
click at [520, 395] on div at bounding box center [514, 391] width 27 height 12
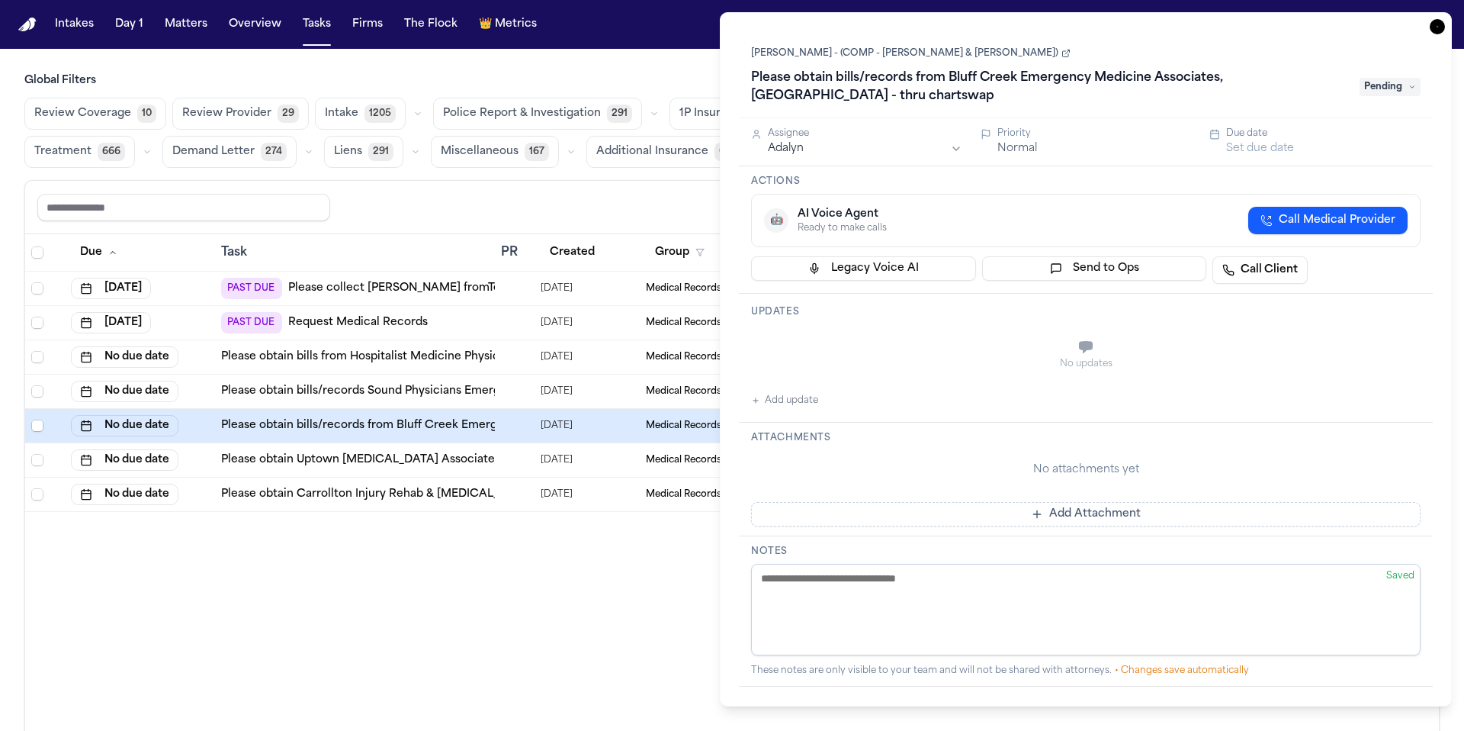
click at [529, 587] on div "Due Task PR Created Group Matter Firm 1 Updates Status 1 Assignee Sep 19, 2025 …" at bounding box center [732, 515] width 1414 height 563
